Goal: Book appointment/travel/reservation

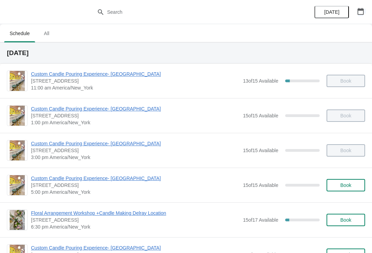
click at [354, 13] on button "button" at bounding box center [360, 11] width 12 height 12
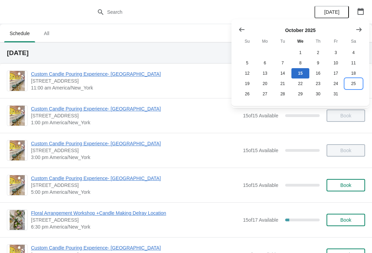
click at [351, 86] on button "25" at bounding box center [353, 83] width 18 height 10
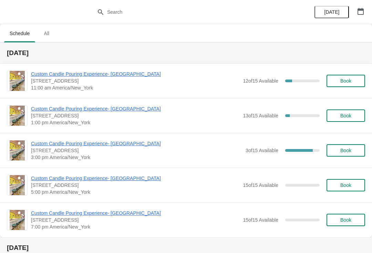
click at [348, 117] on span "Book" at bounding box center [345, 116] width 11 height 6
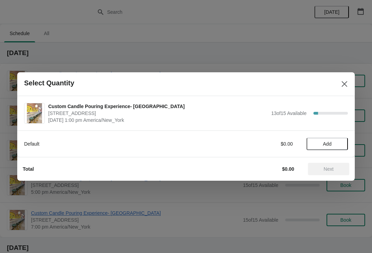
click at [332, 145] on span "Add" at bounding box center [326, 144] width 29 height 6
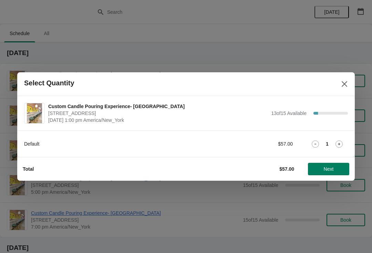
click at [339, 147] on icon at bounding box center [338, 143] width 7 height 7
click at [337, 143] on icon at bounding box center [338, 143] width 7 height 7
click at [338, 146] on icon at bounding box center [338, 143] width 7 height 7
click at [325, 170] on span "Next" at bounding box center [328, 169] width 10 height 6
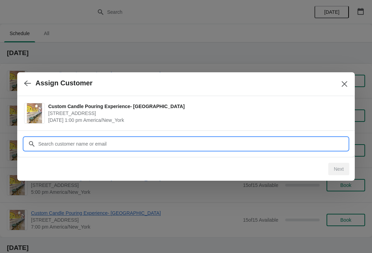
click at [256, 142] on input "Customer" at bounding box center [193, 144] width 310 height 12
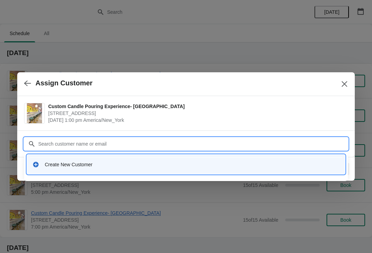
click at [163, 160] on div "Create New Customer" at bounding box center [186, 164] width 312 height 14
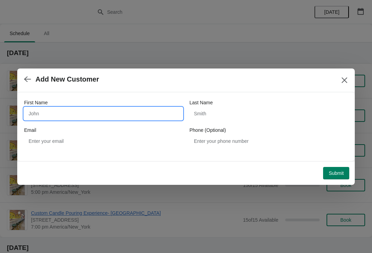
click at [113, 111] on input "First Name" at bounding box center [103, 113] width 158 height 12
type input "[PERSON_NAME]"
click at [253, 126] on div "First Name [PERSON_NAME] Last Name Email Phone (Optional)" at bounding box center [185, 123] width 323 height 48
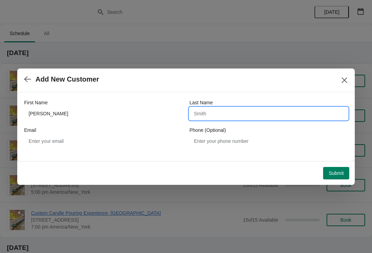
click at [235, 119] on input "Last Name" at bounding box center [268, 113] width 158 height 12
type input "[PERSON_NAME]"
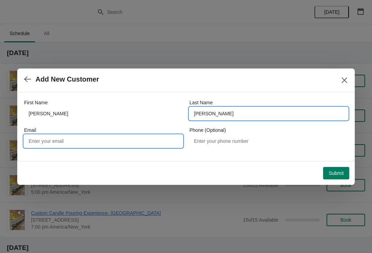
click at [131, 145] on input "Email" at bounding box center [103, 141] width 158 height 12
